Goal: Transaction & Acquisition: Purchase product/service

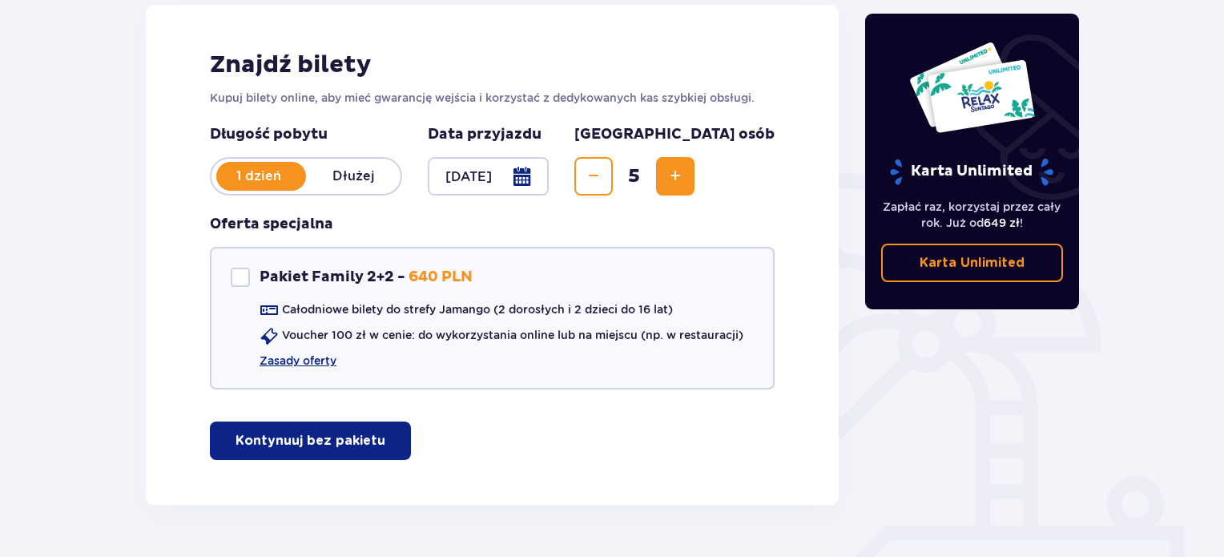
scroll to position [226, 0]
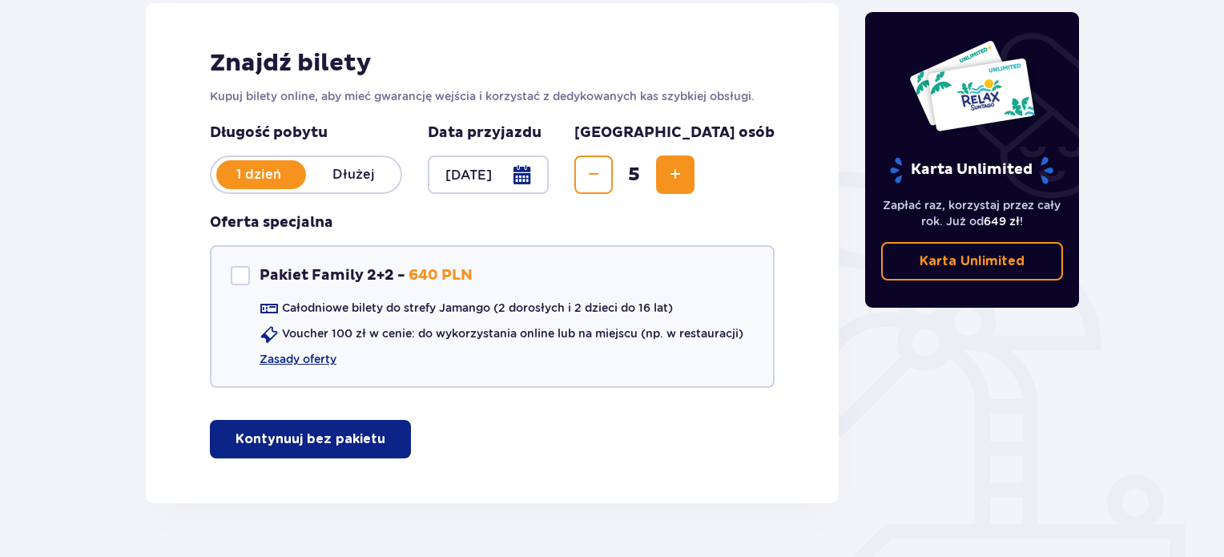
click at [322, 434] on p "Kontynuuj bez pakietu" at bounding box center [311, 439] width 150 height 18
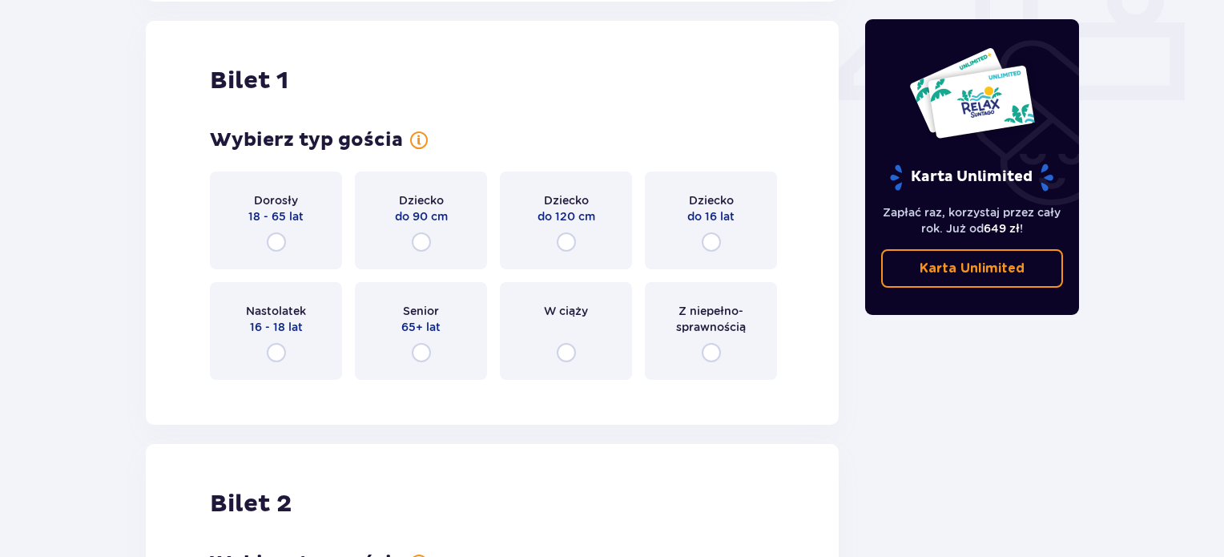
scroll to position [728, 0]
click at [278, 240] on input "radio" at bounding box center [276, 241] width 19 height 19
radio input "true"
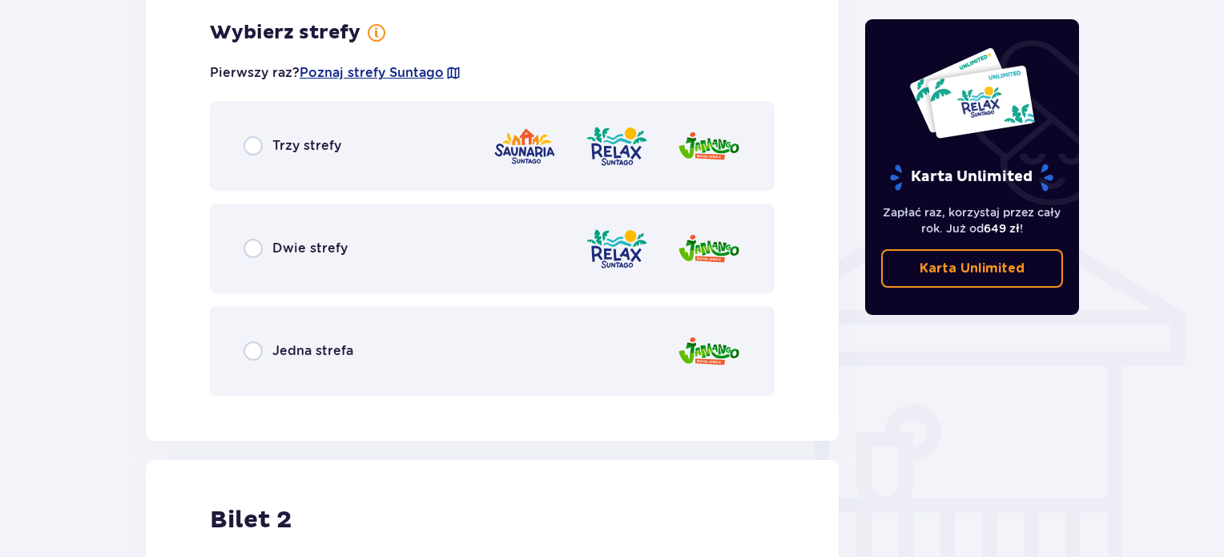
scroll to position [1119, 0]
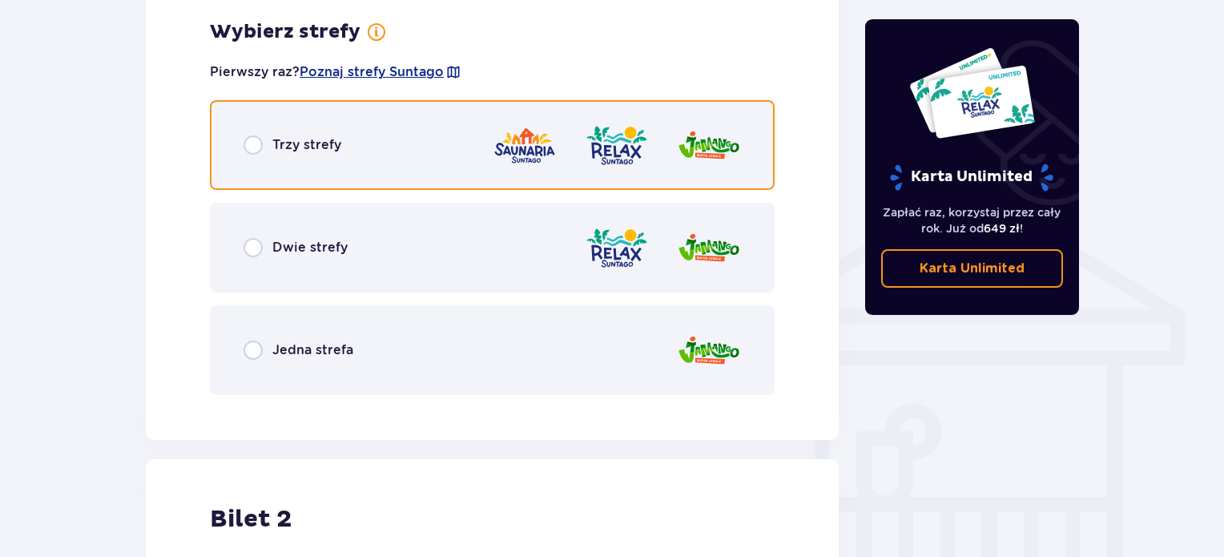
click at [245, 143] on input "radio" at bounding box center [253, 144] width 19 height 19
radio input "true"
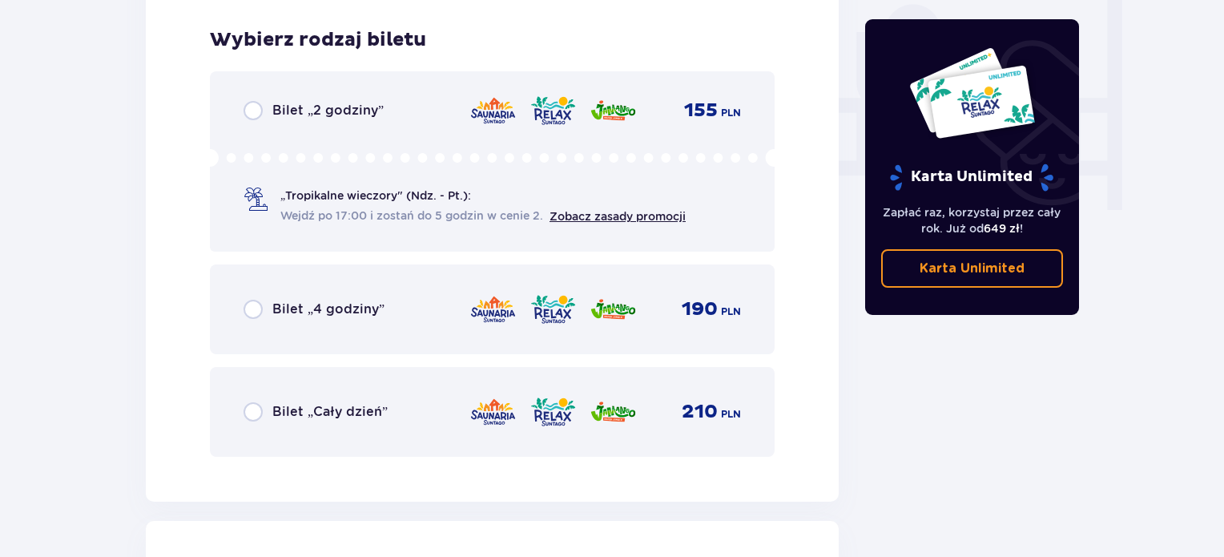
scroll to position [1526, 0]
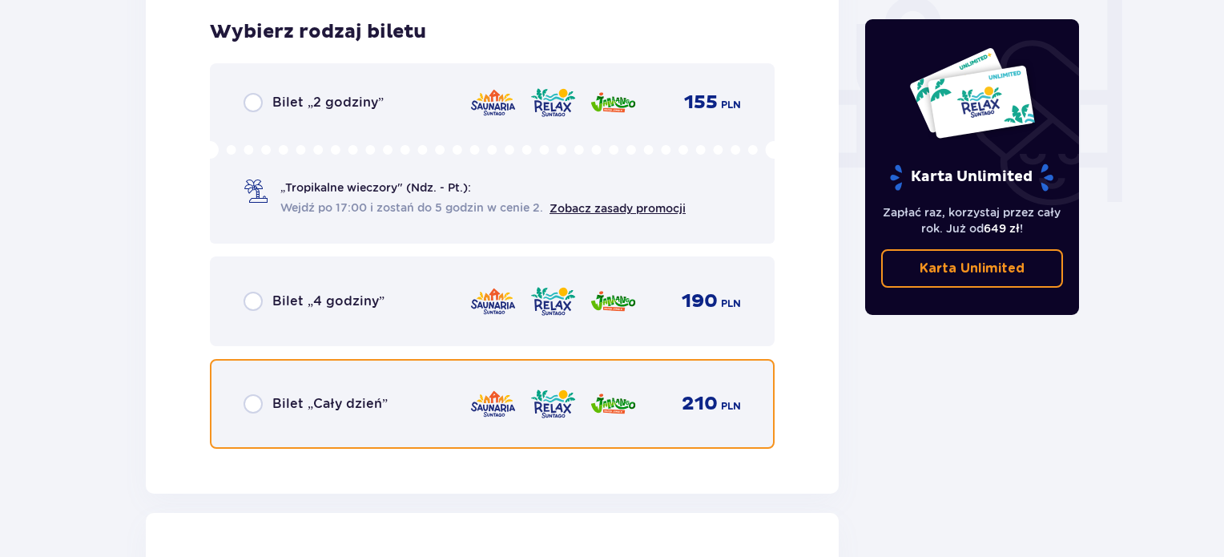
click at [247, 400] on input "radio" at bounding box center [253, 403] width 19 height 19
radio input "true"
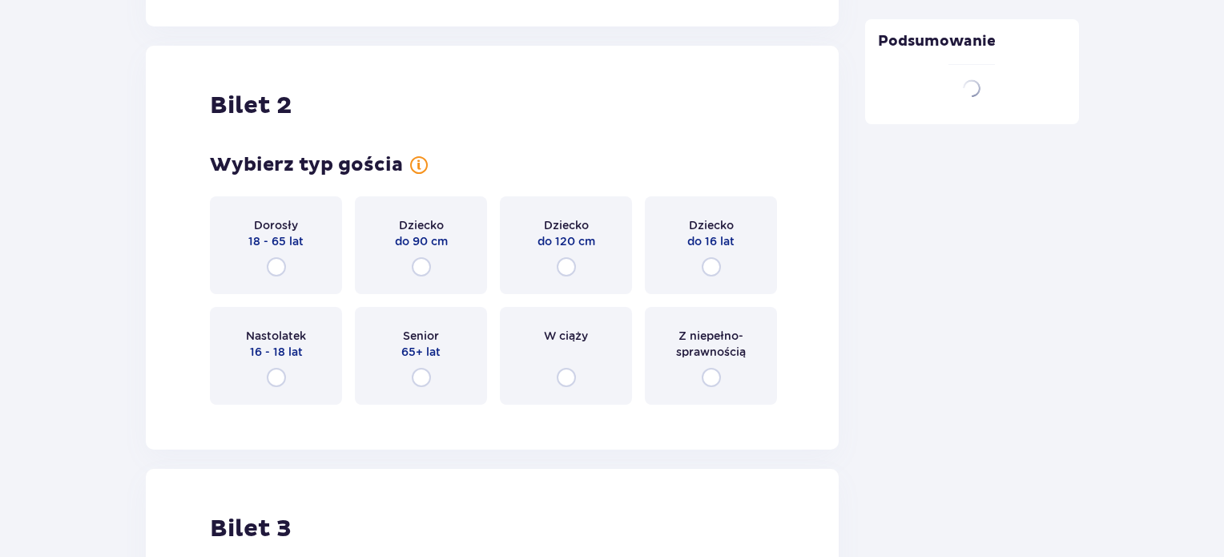
scroll to position [2018, 0]
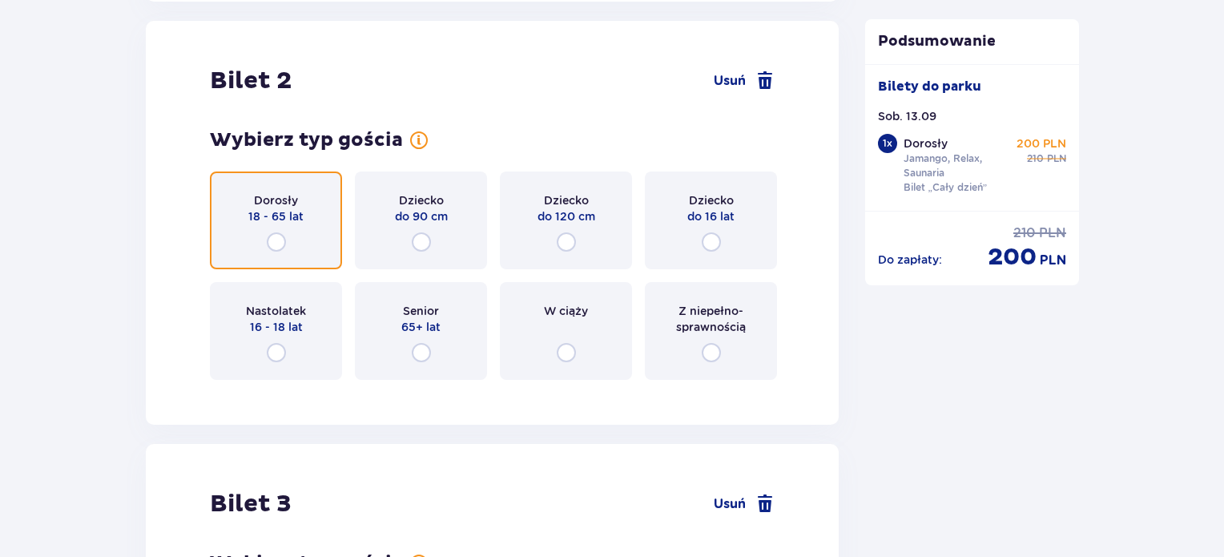
click at [272, 239] on input "radio" at bounding box center [276, 241] width 19 height 19
radio input "true"
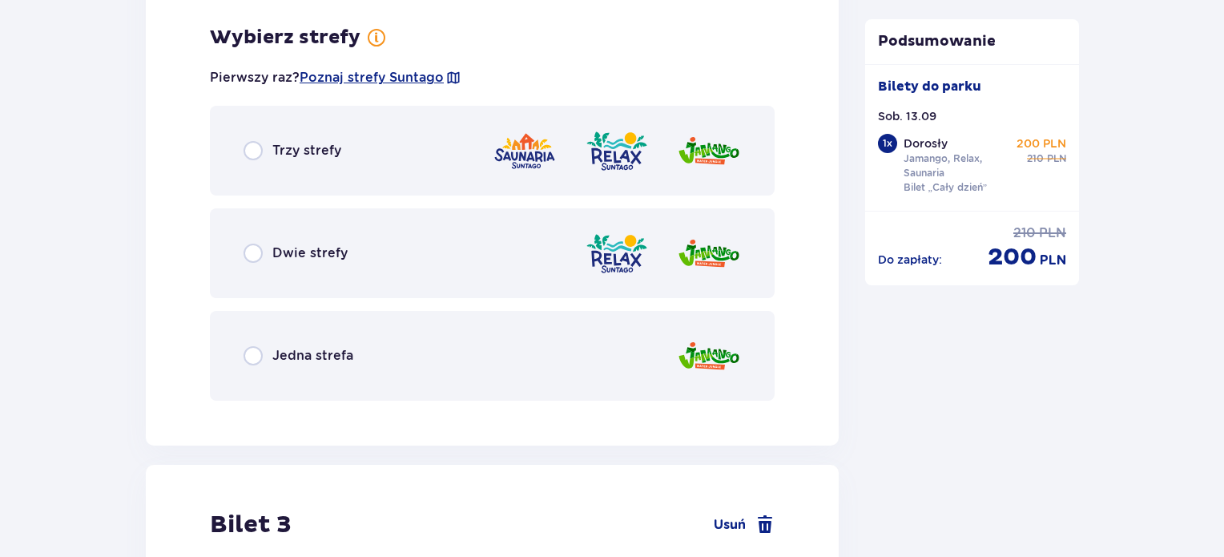
scroll to position [2409, 0]
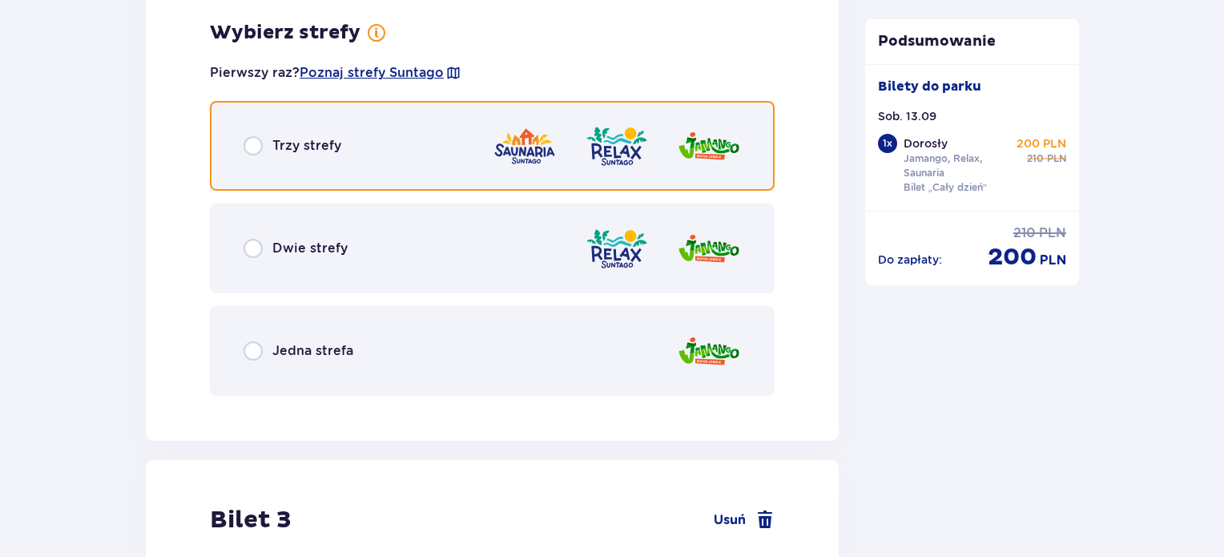
click at [260, 143] on input "radio" at bounding box center [253, 145] width 19 height 19
radio input "true"
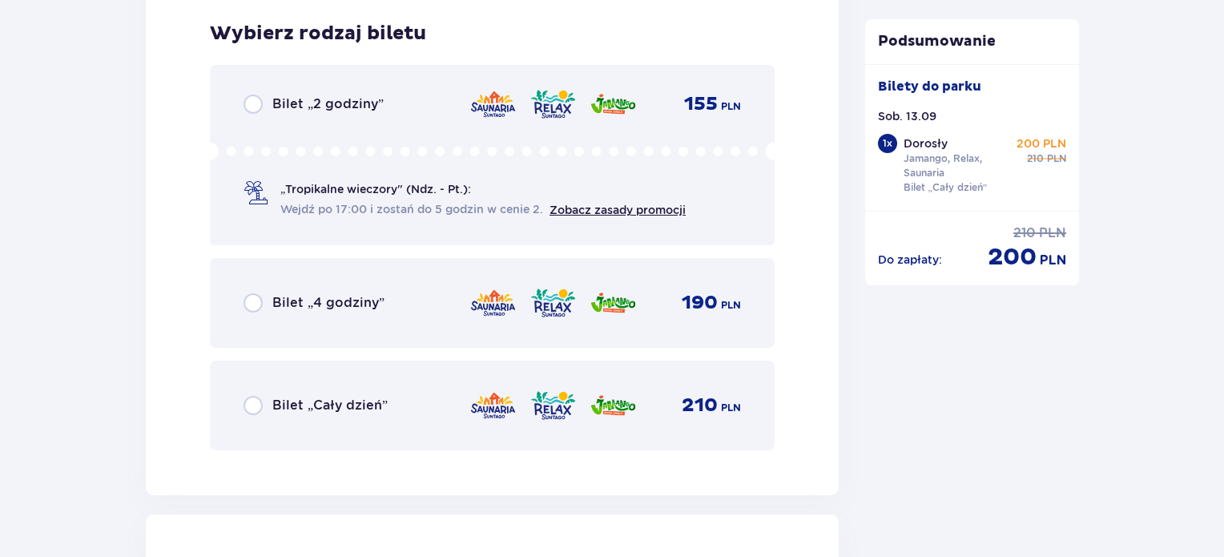
scroll to position [2816, 0]
click at [266, 405] on div "Bilet „Cały dzień”" at bounding box center [316, 404] width 144 height 19
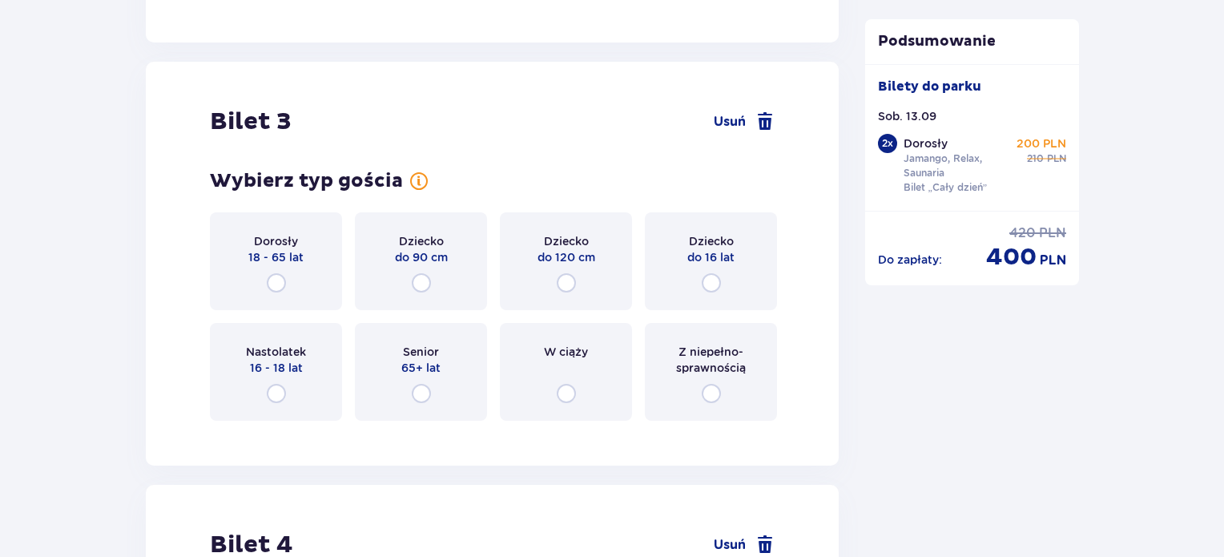
scroll to position [3308, 0]
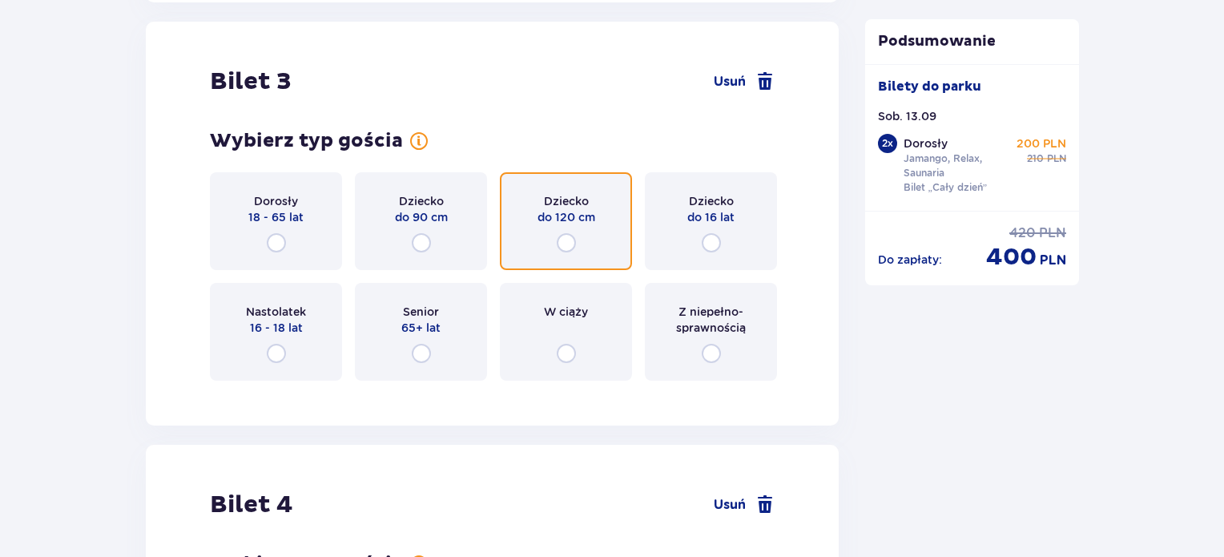
click at [568, 240] on input "radio" at bounding box center [566, 242] width 19 height 19
radio input "true"
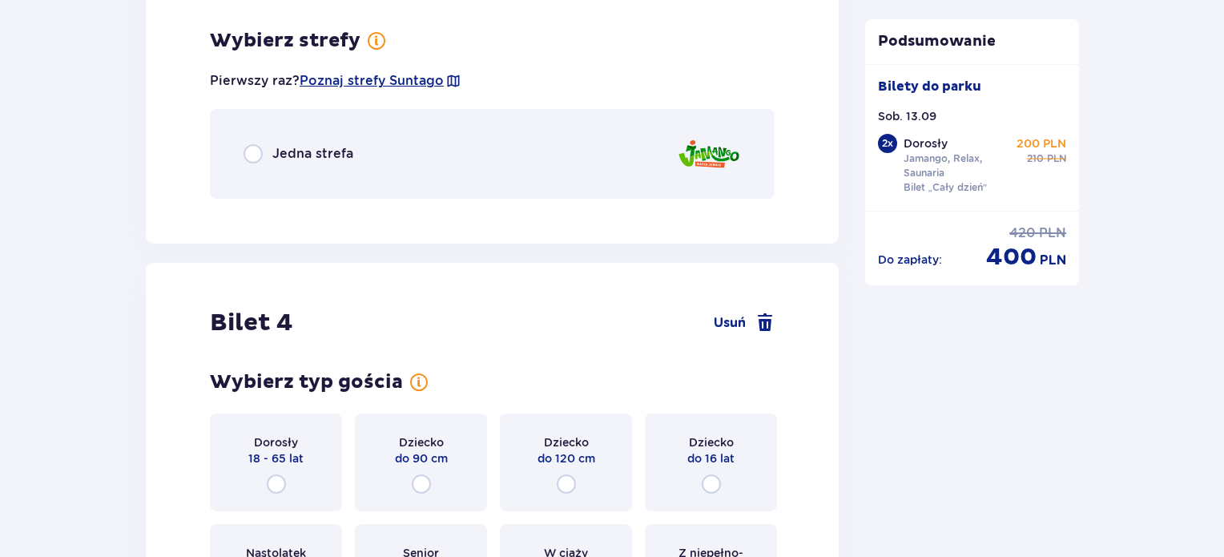
scroll to position [3699, 0]
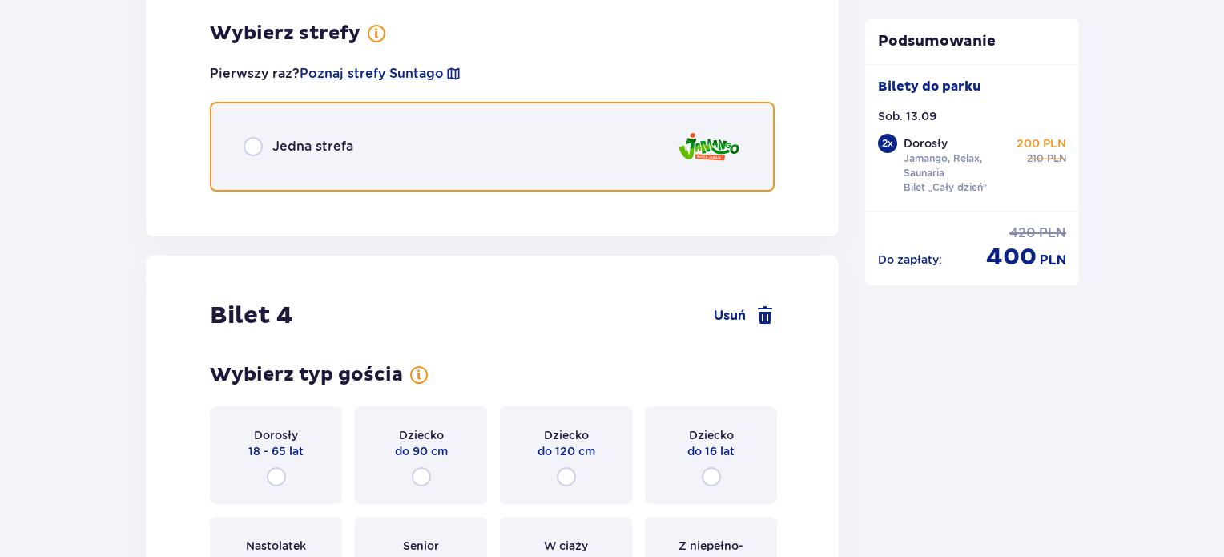
click at [252, 147] on input "radio" at bounding box center [253, 146] width 19 height 19
radio input "true"
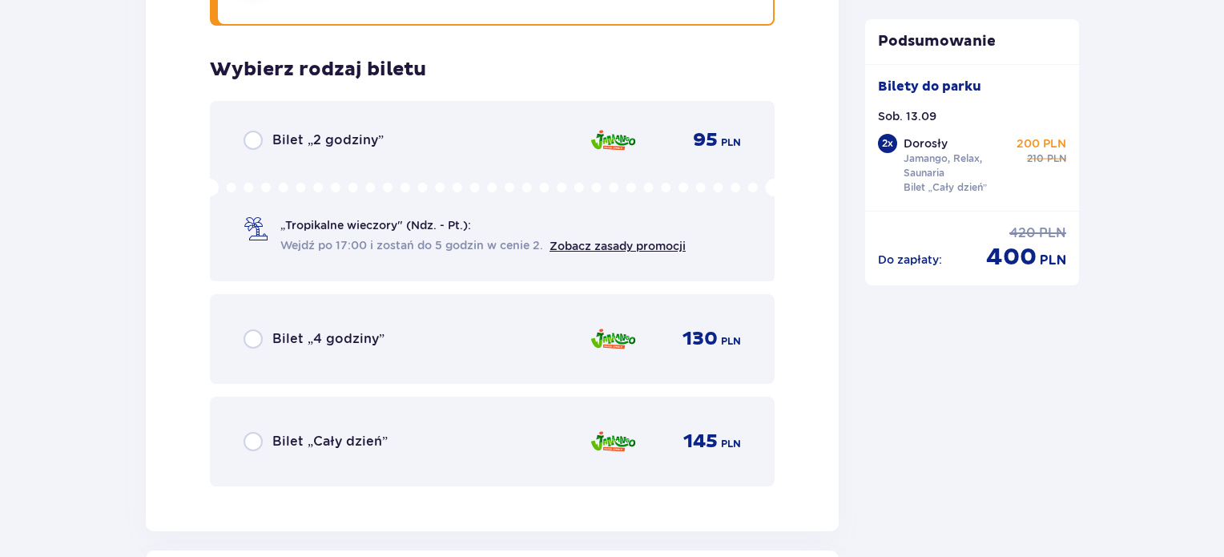
scroll to position [3901, 0]
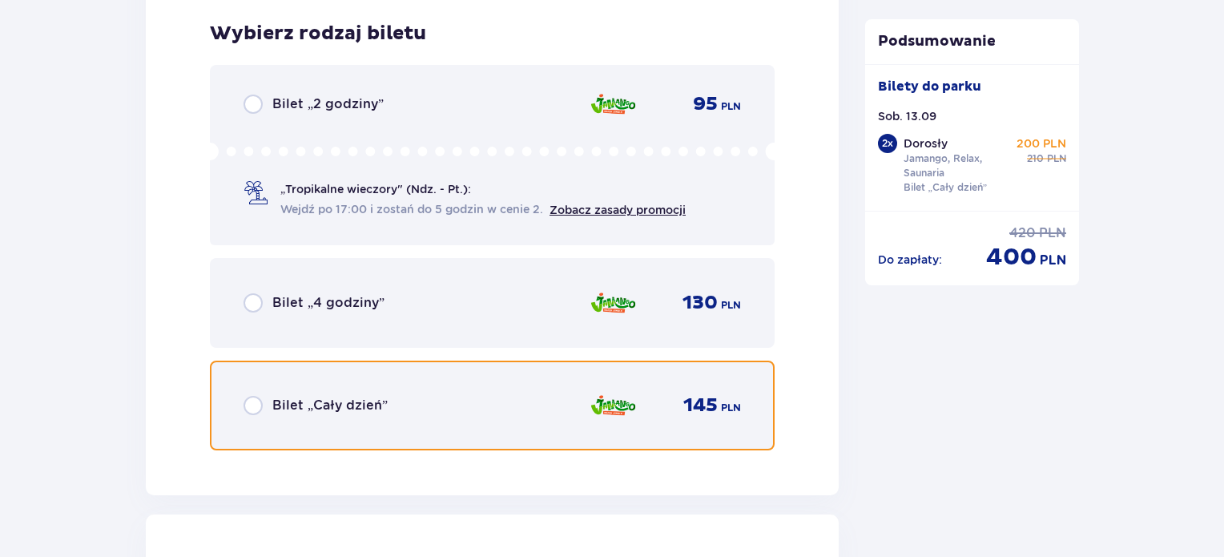
click at [256, 396] on input "radio" at bounding box center [253, 405] width 19 height 19
radio input "true"
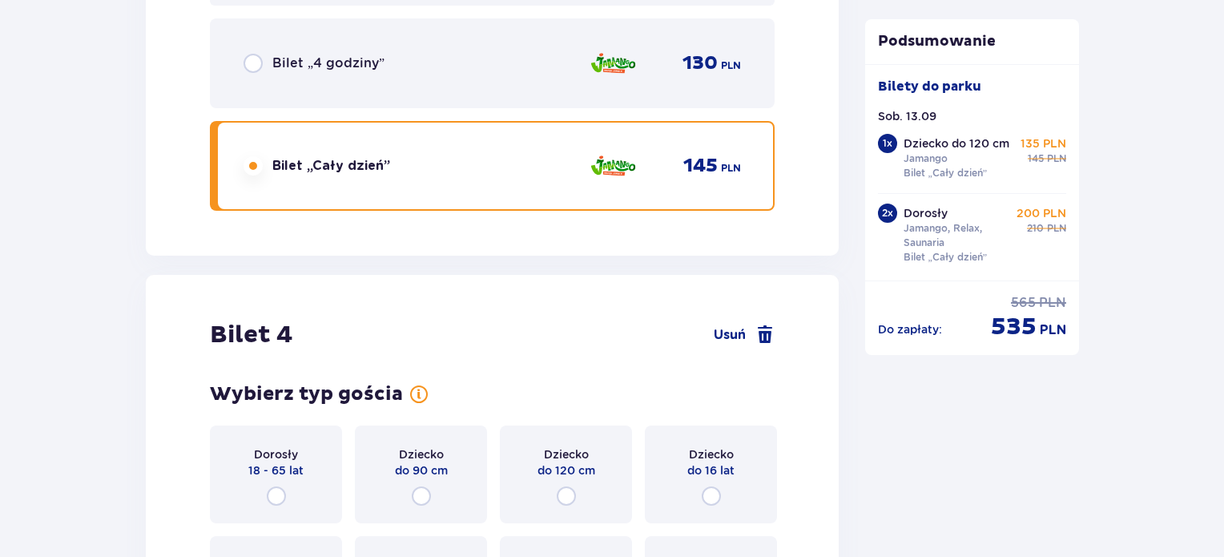
scroll to position [4394, 0]
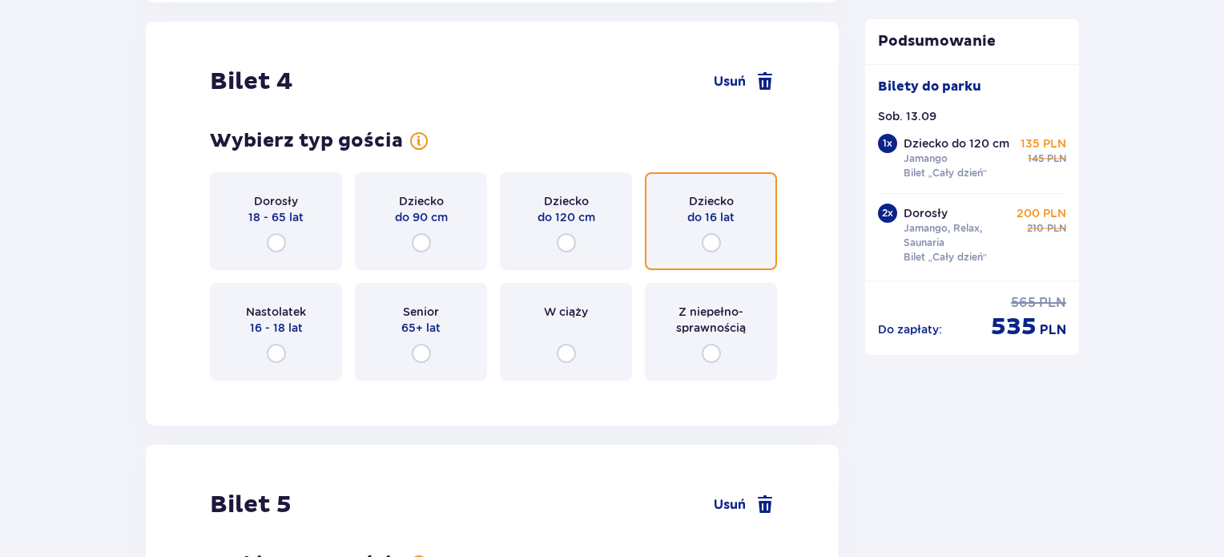
click at [705, 240] on input "radio" at bounding box center [711, 242] width 19 height 19
radio input "true"
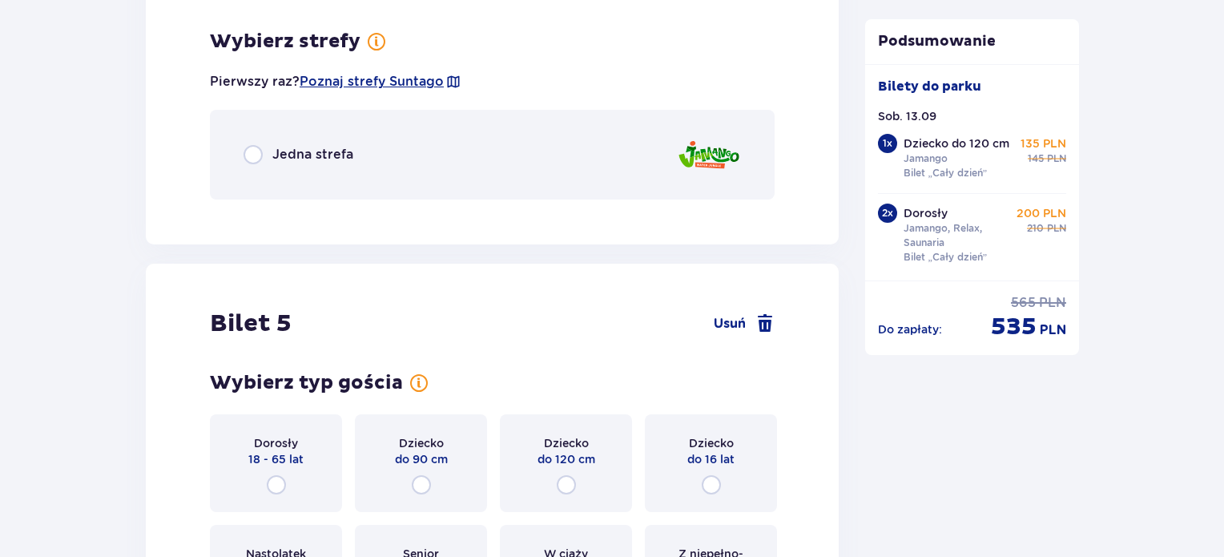
scroll to position [4785, 0]
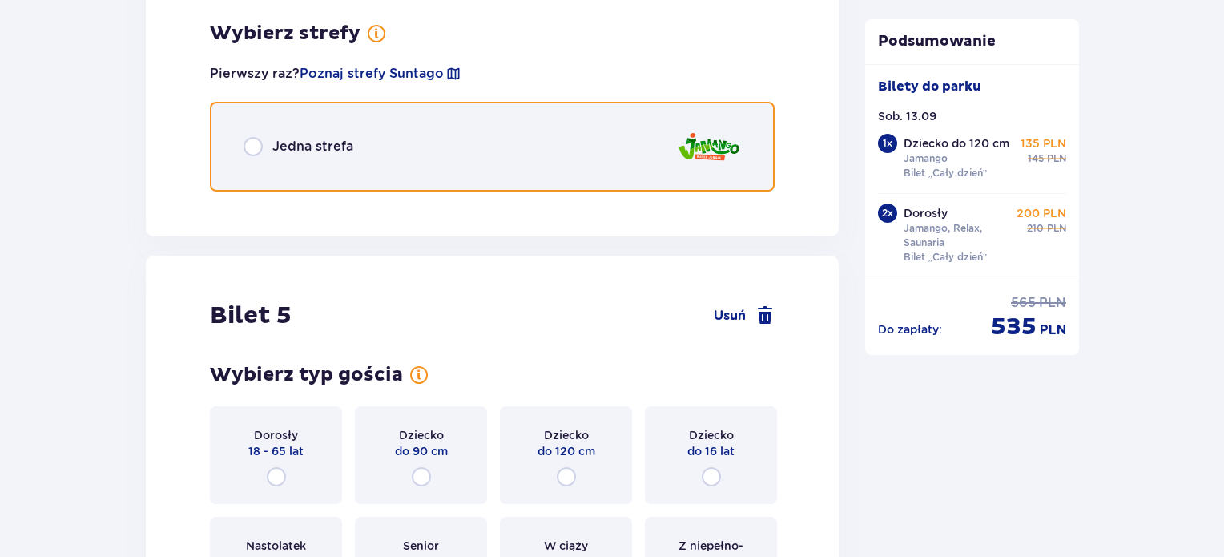
click at [247, 143] on input "radio" at bounding box center [253, 146] width 19 height 19
radio input "true"
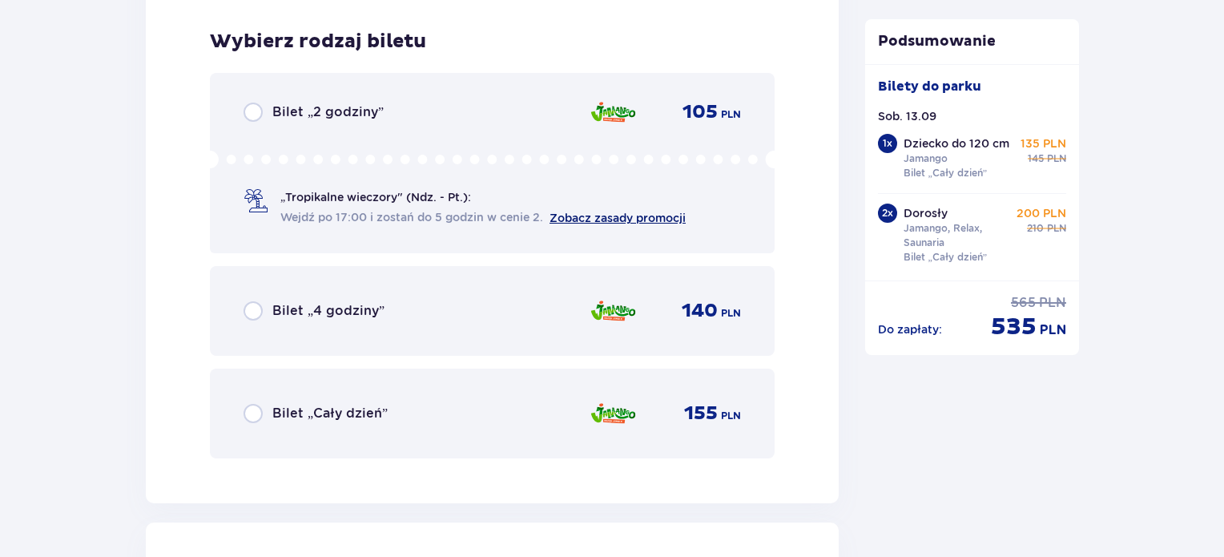
scroll to position [4987, 0]
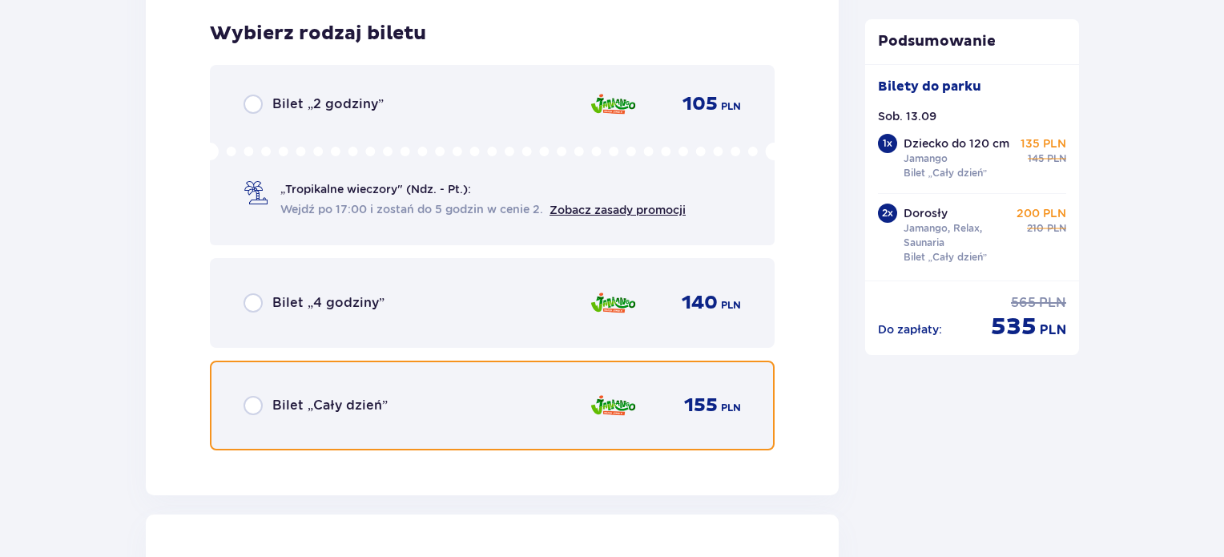
click at [260, 408] on input "radio" at bounding box center [253, 405] width 19 height 19
radio input "true"
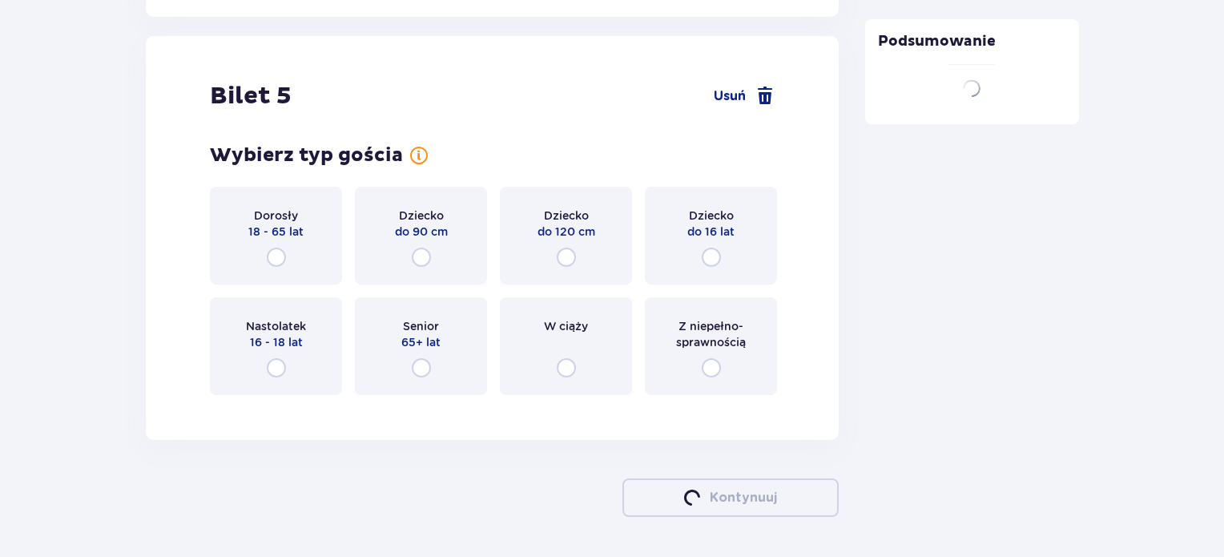
scroll to position [5478, 0]
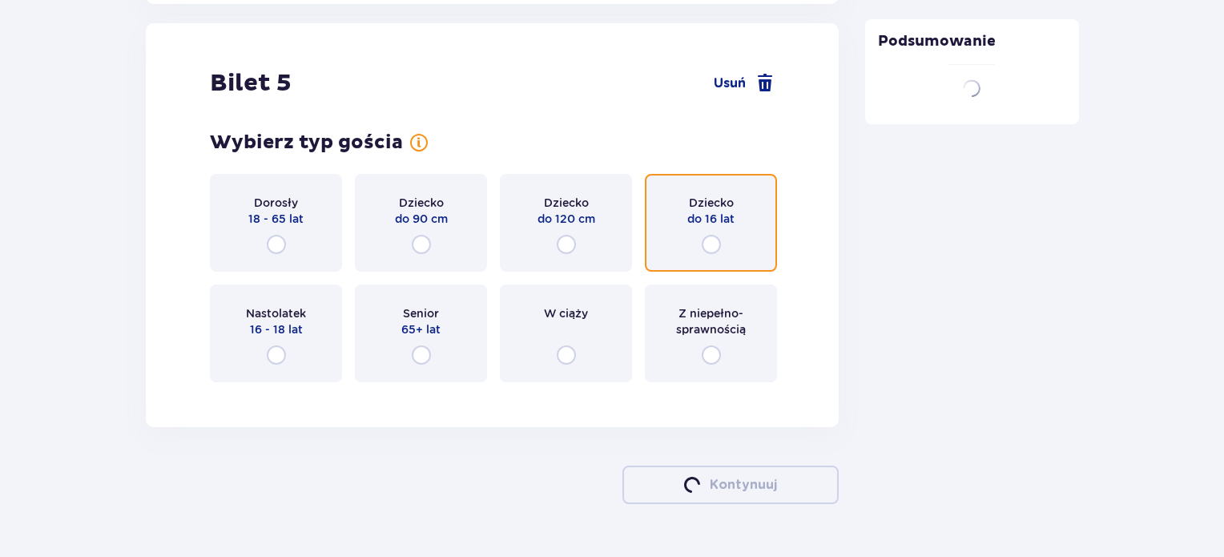
click at [715, 240] on input "radio" at bounding box center [711, 244] width 19 height 19
radio input "true"
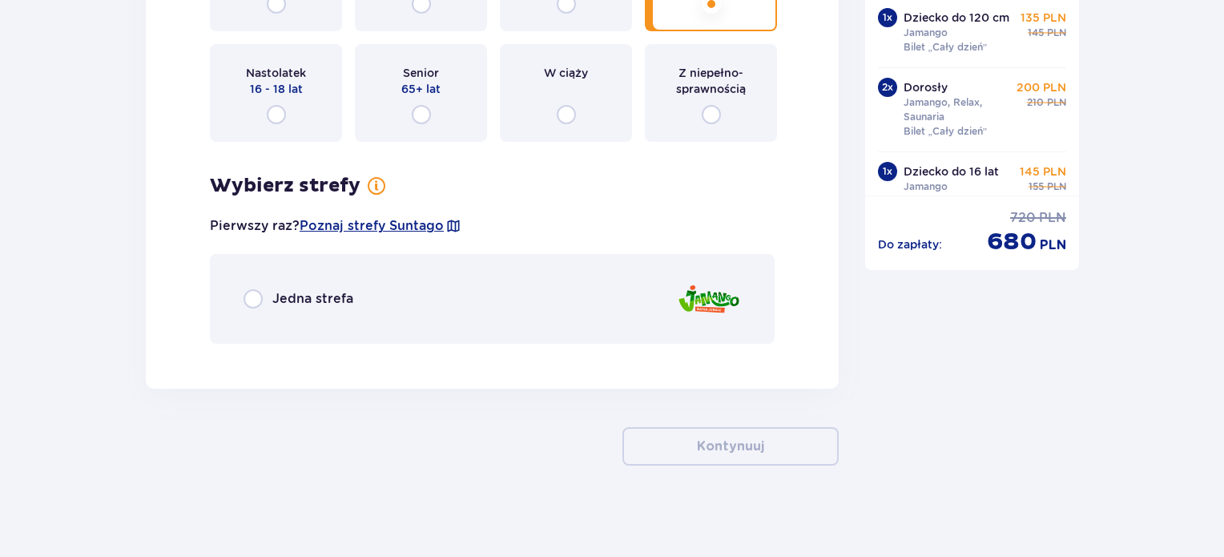
scroll to position [5720, 0]
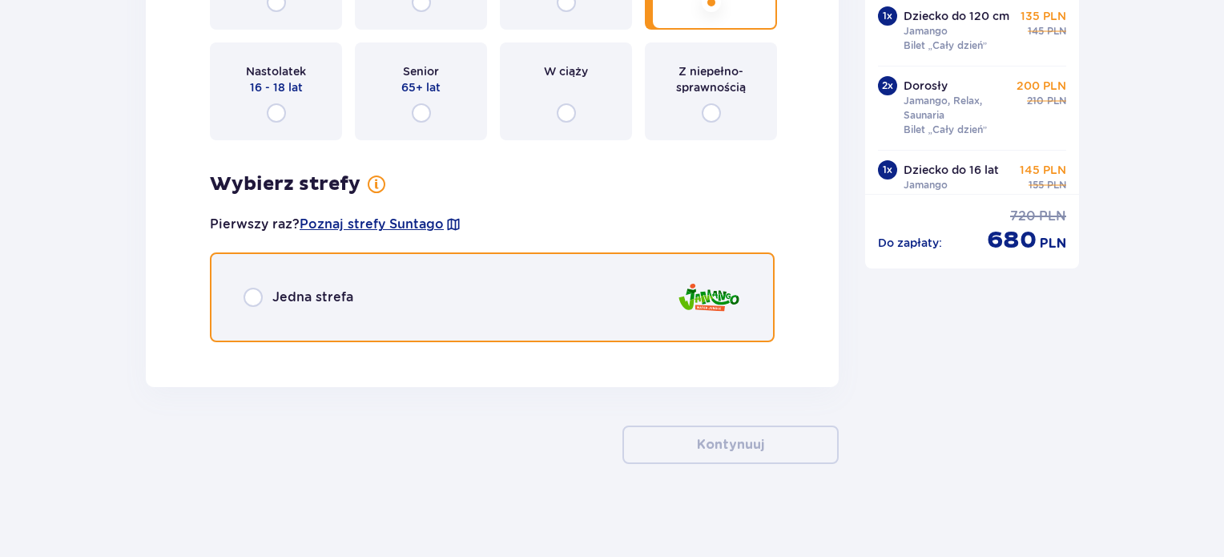
click at [248, 291] on input "radio" at bounding box center [253, 297] width 19 height 19
radio input "true"
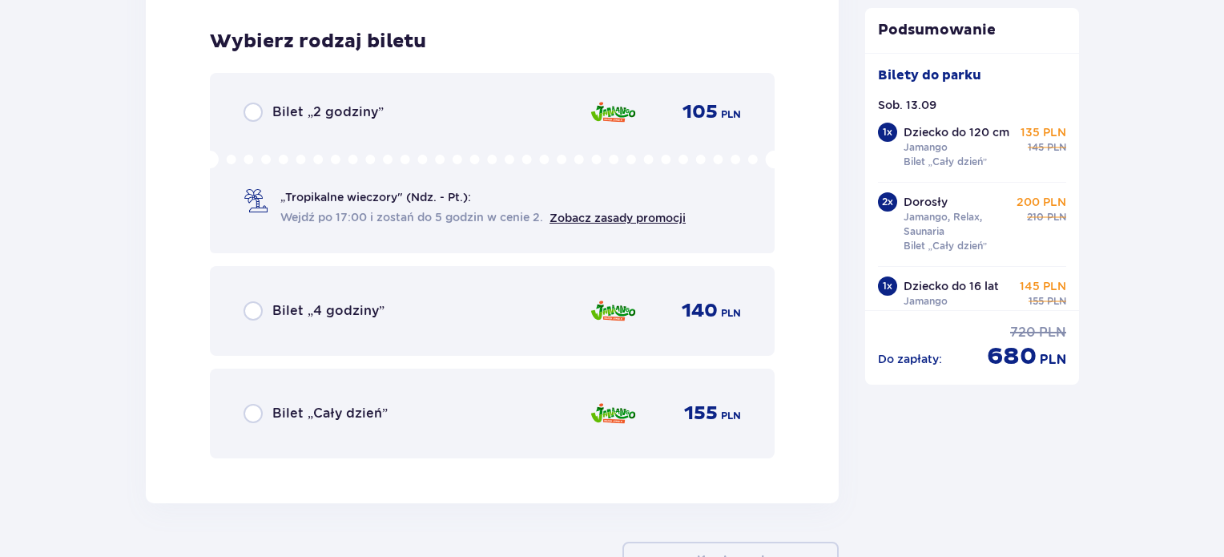
scroll to position [6072, 0]
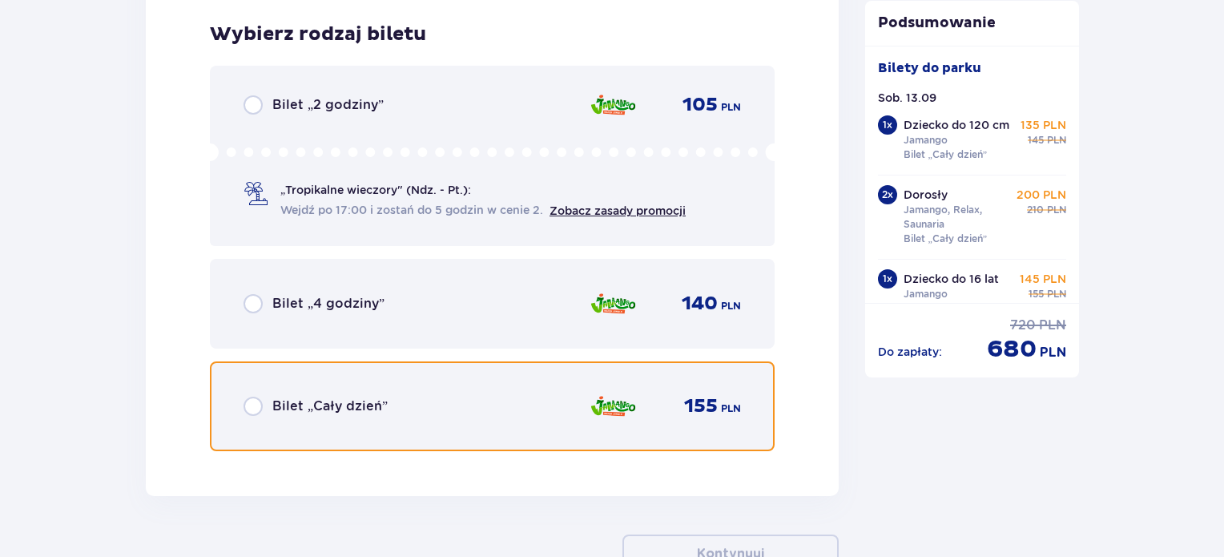
click at [256, 408] on input "radio" at bounding box center [253, 406] width 19 height 19
radio input "true"
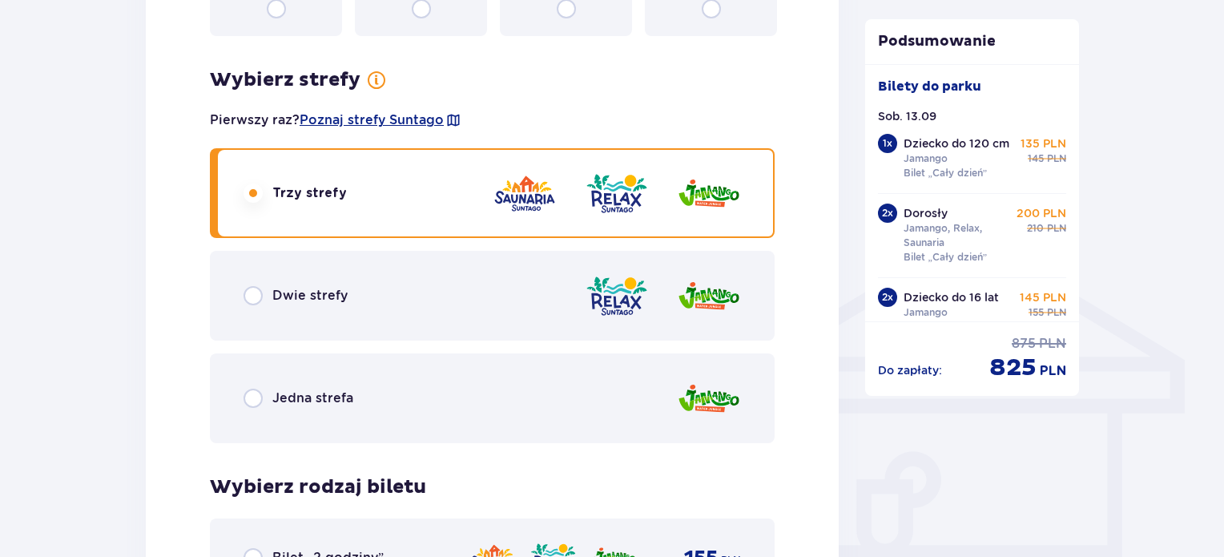
scroll to position [1102, 0]
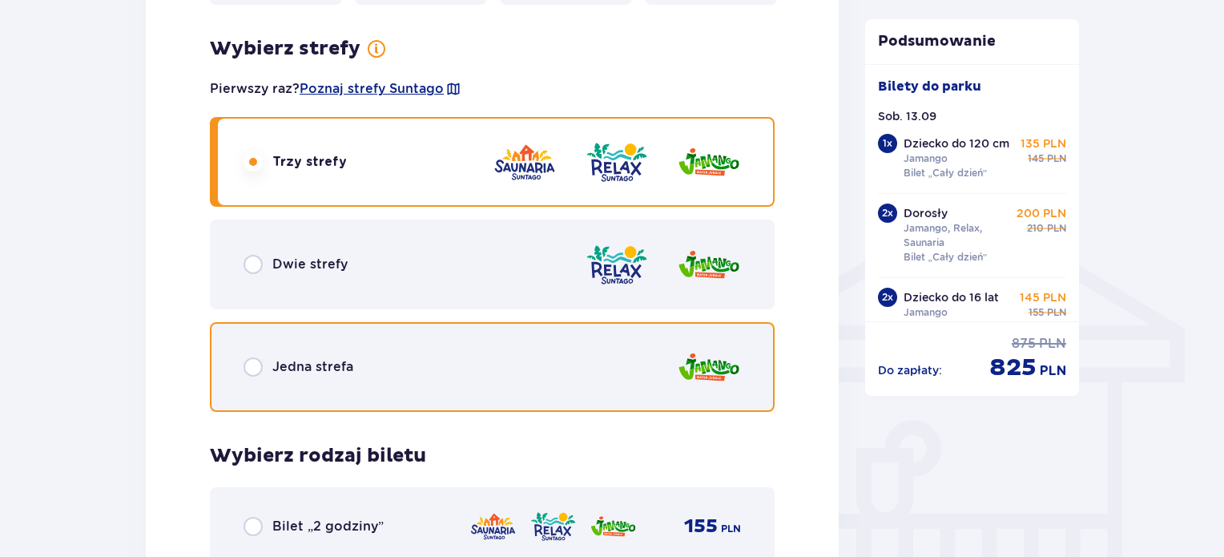
click at [245, 373] on input "radio" at bounding box center [253, 366] width 19 height 19
radio input "true"
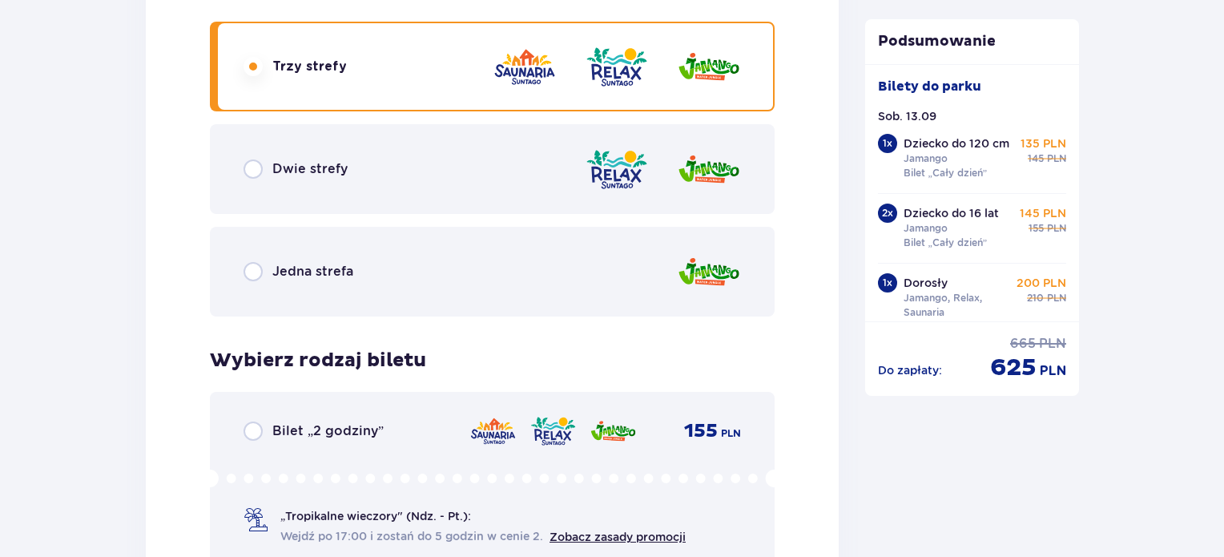
scroll to position [2449, 0]
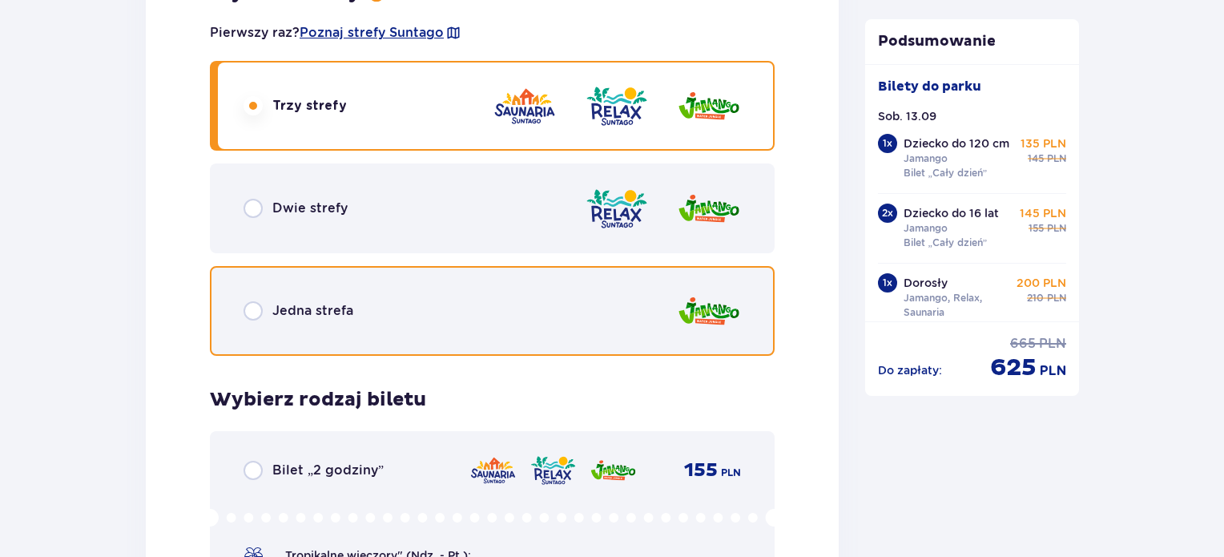
click at [249, 313] on input "radio" at bounding box center [253, 310] width 19 height 19
radio input "true"
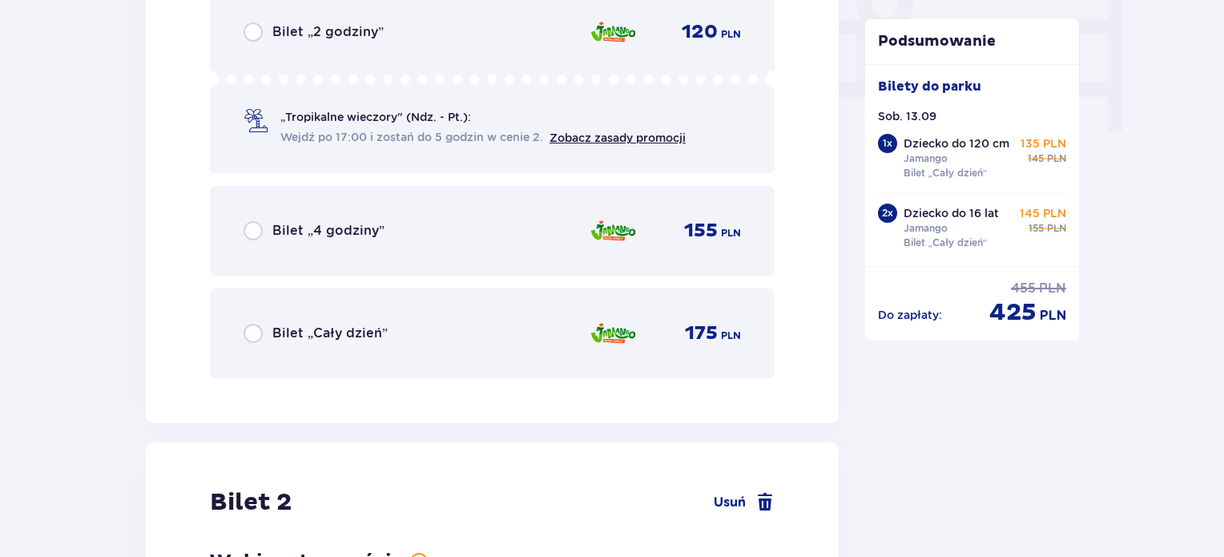
scroll to position [1566, 0]
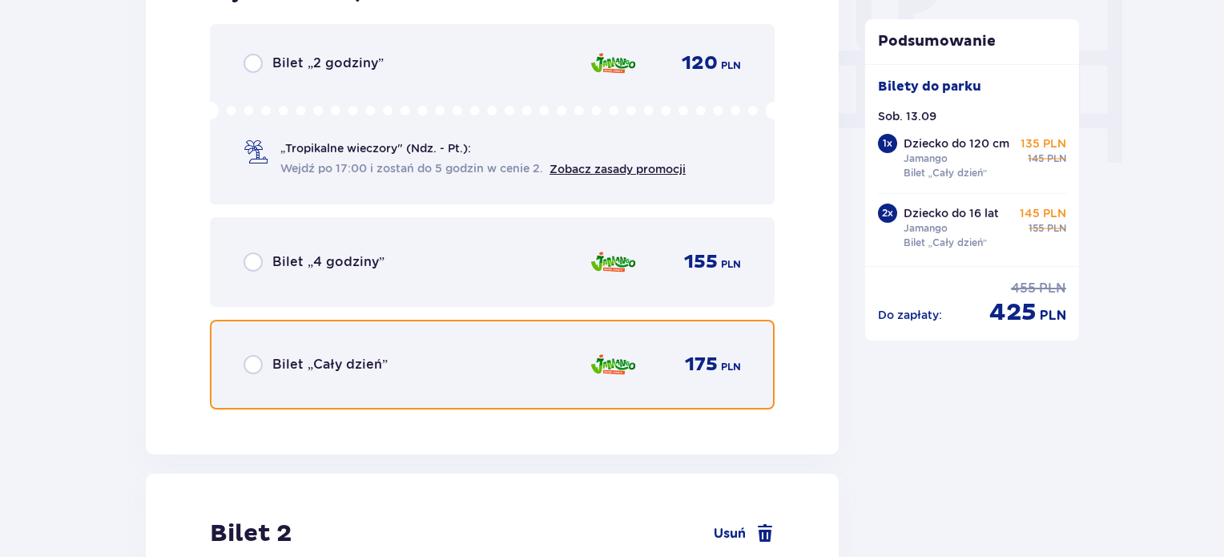
click at [244, 362] on input "radio" at bounding box center [253, 364] width 19 height 19
radio input "true"
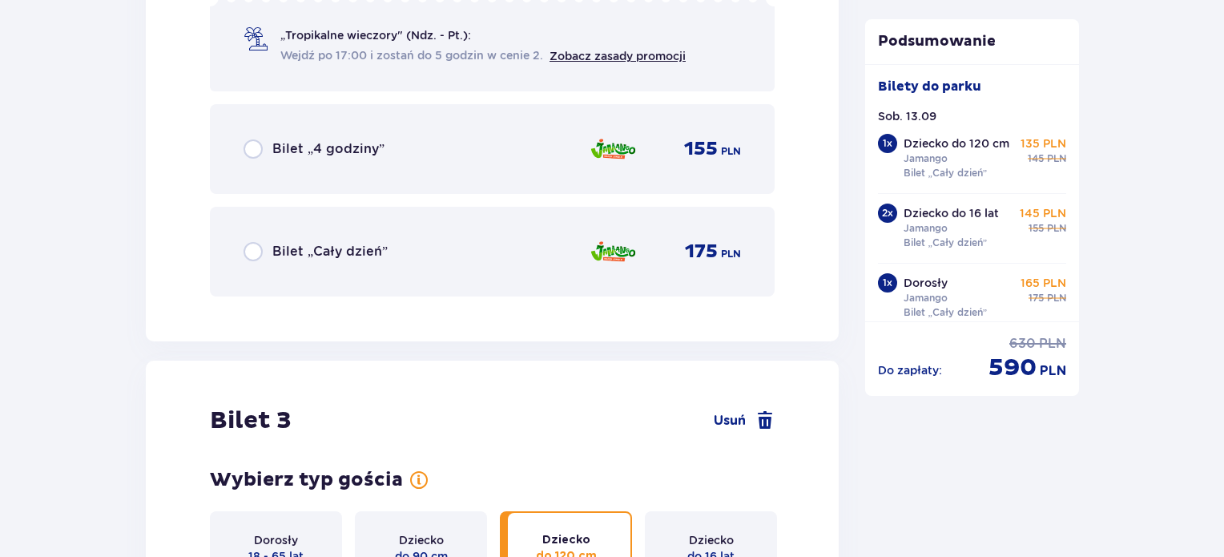
scroll to position [3008, 0]
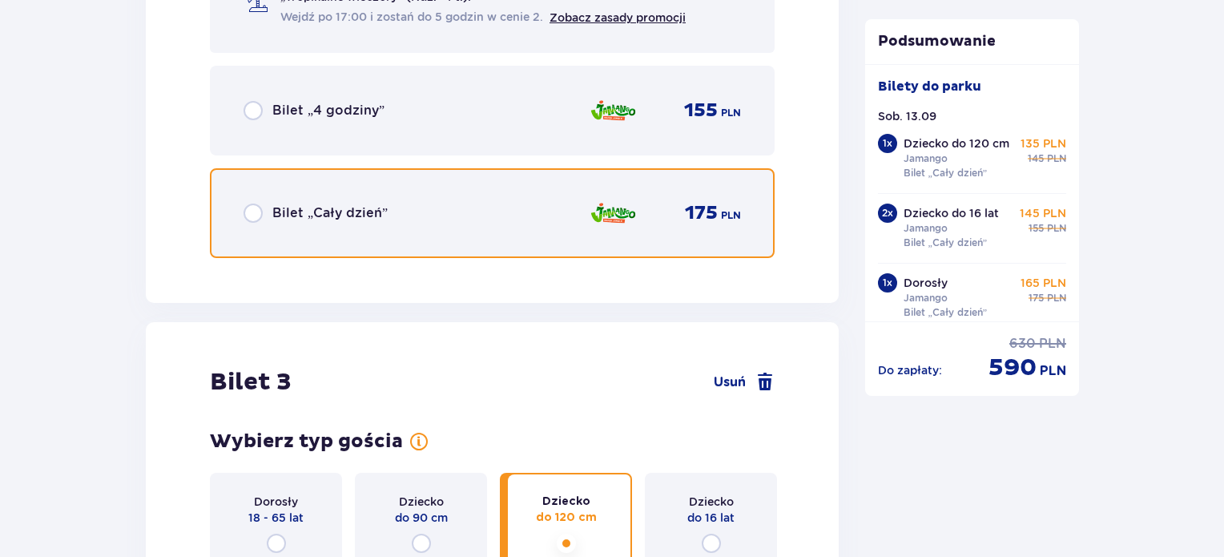
click at [250, 212] on input "radio" at bounding box center [253, 213] width 19 height 19
radio input "true"
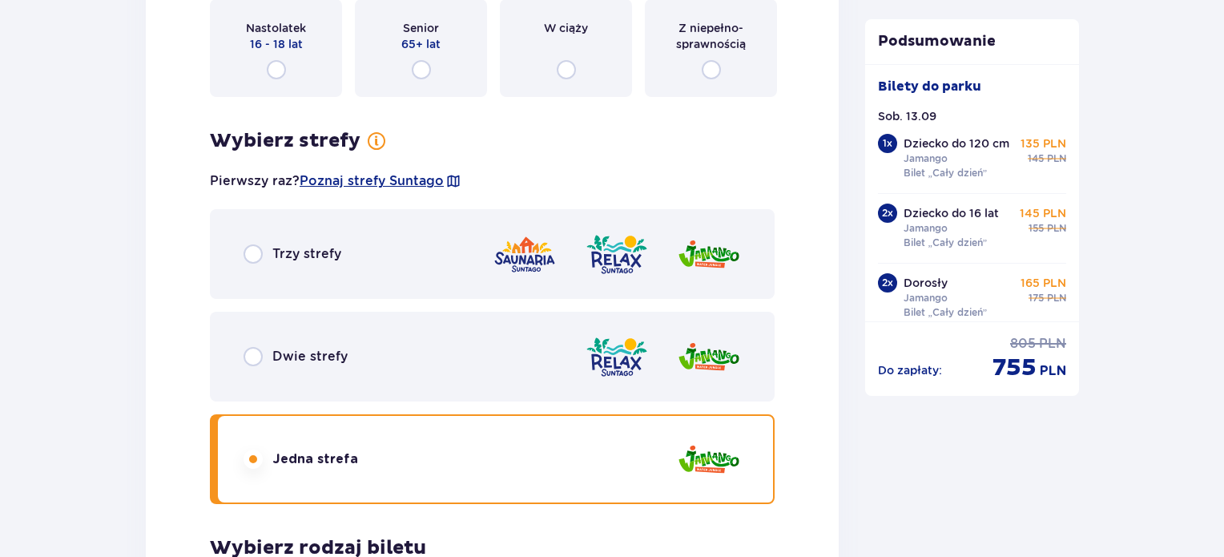
scroll to position [2246, 0]
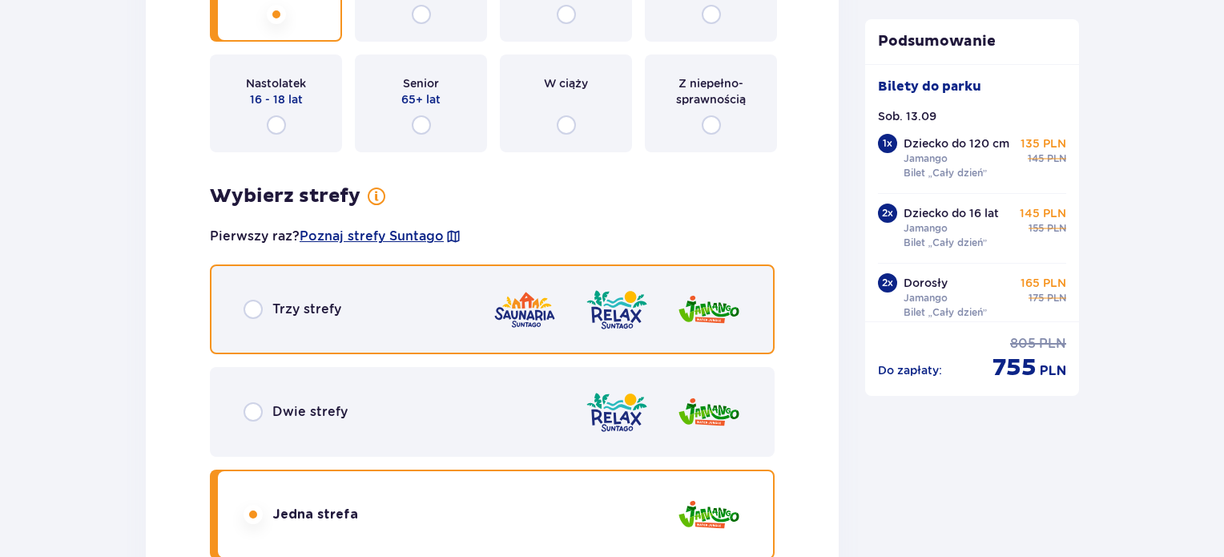
click at [256, 312] on input "radio" at bounding box center [253, 309] width 19 height 19
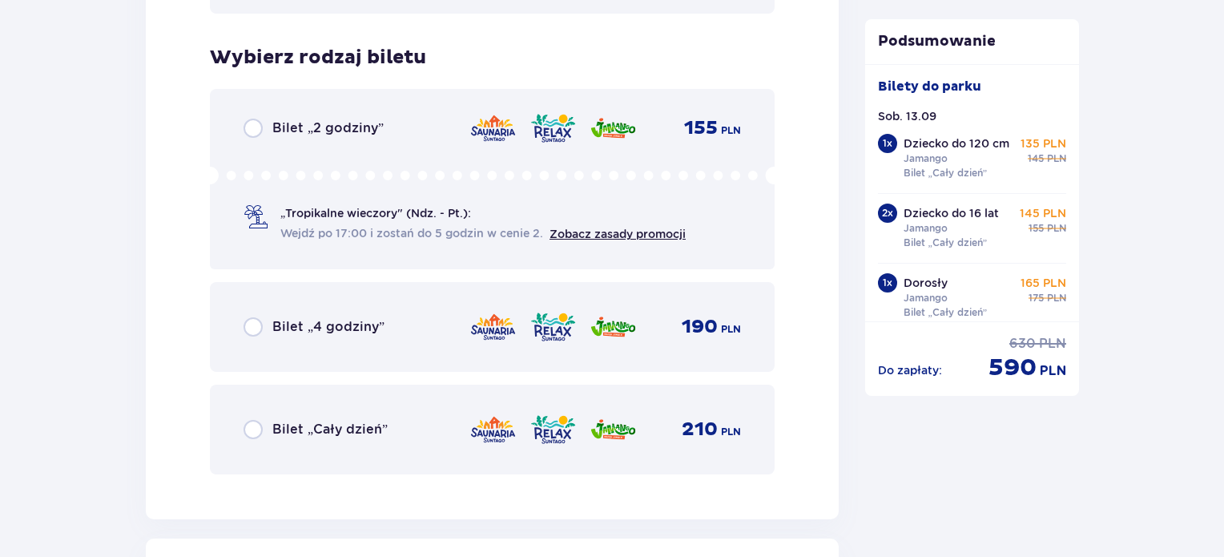
scroll to position [2837, 0]
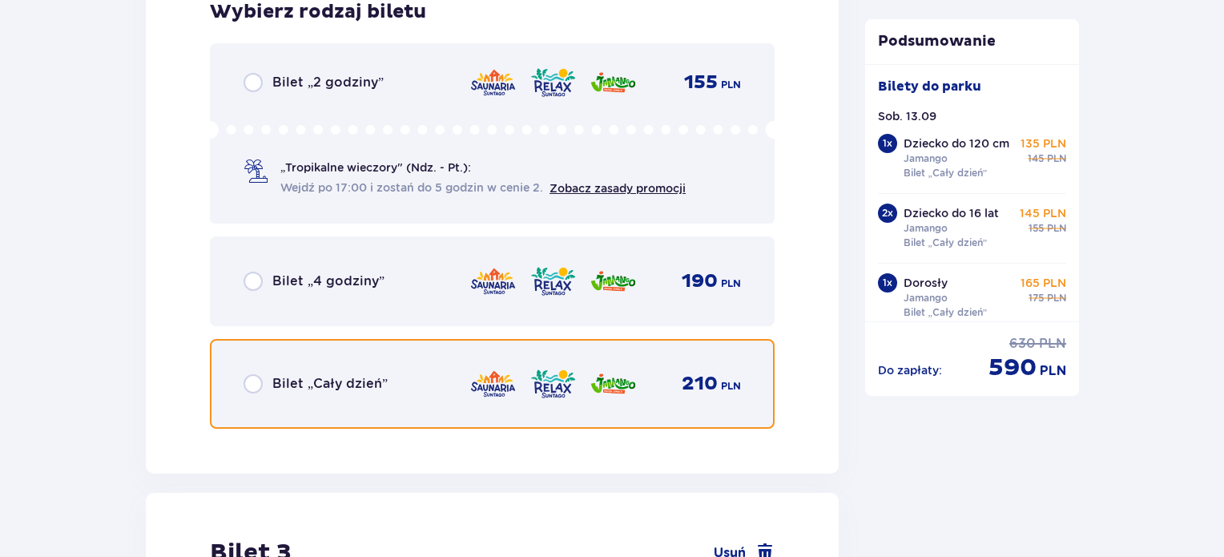
click at [256, 375] on input "radio" at bounding box center [253, 383] width 19 height 19
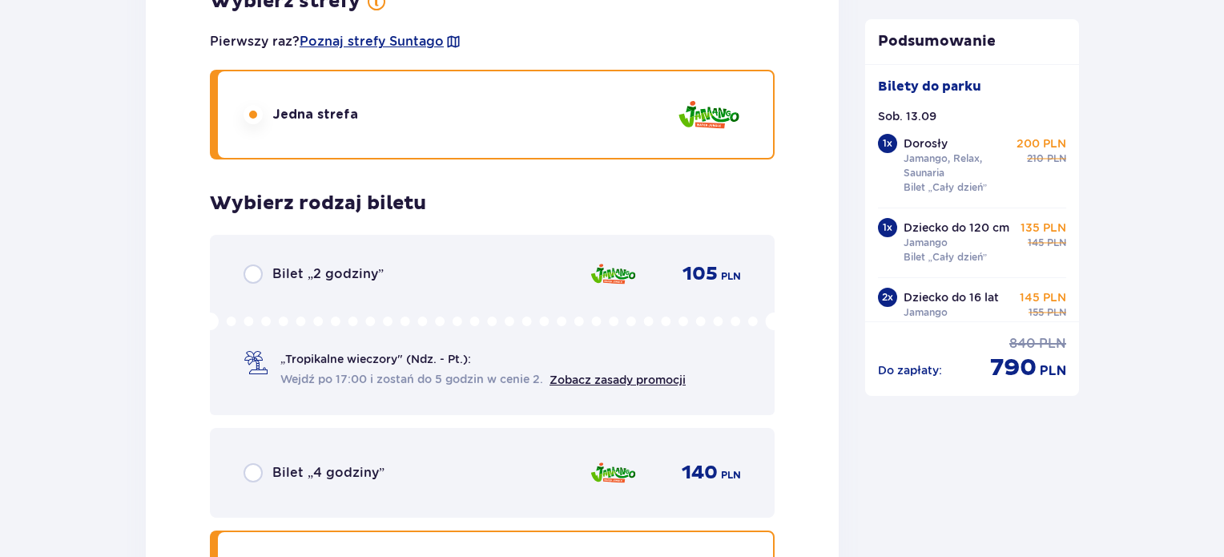
scroll to position [6343, 0]
